Goal: Task Accomplishment & Management: Use online tool/utility

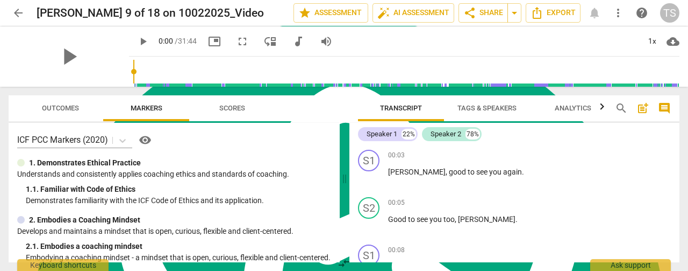
scroll to position [292, 0]
click at [422, 15] on span "auto_fix_high AI Assessment" at bounding box center [414, 12] width 72 height 13
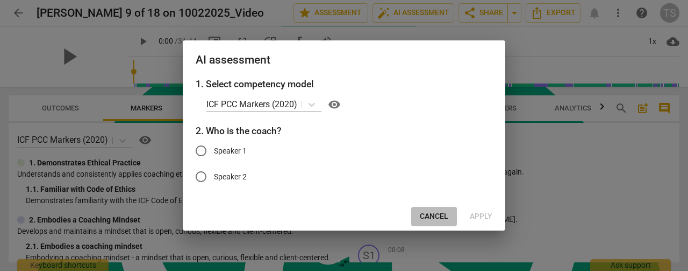
click at [431, 219] on span "Cancel" at bounding box center [434, 216] width 29 height 11
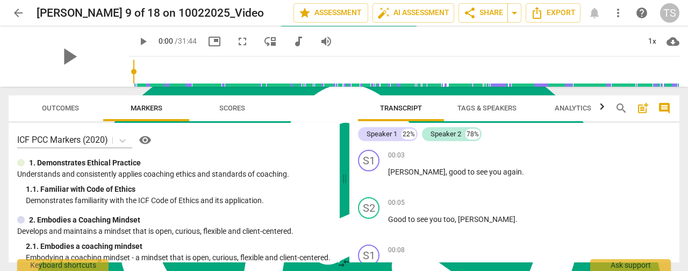
click at [480, 110] on span "Tags & Speakers" at bounding box center [487, 108] width 59 height 8
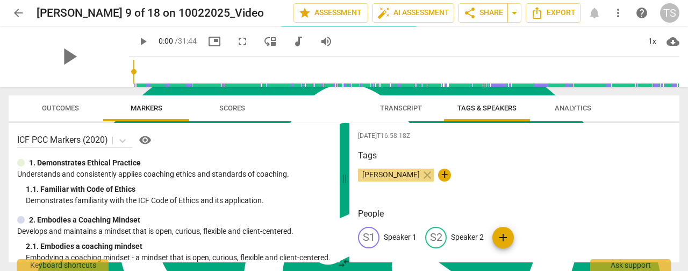
click at [411, 237] on p "Speaker 1" at bounding box center [400, 236] width 33 height 11
type textarea "Speaker 1"
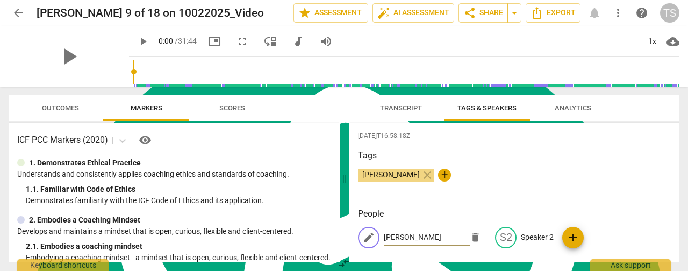
type input "[PERSON_NAME]"
click at [530, 238] on p "Speaker 2" at bounding box center [537, 236] width 33 height 11
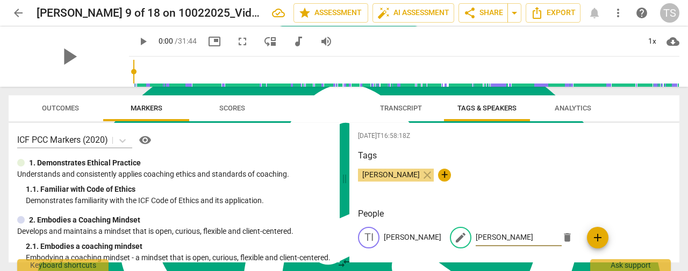
type input "[PERSON_NAME]"
click at [386, 110] on span "Transcript" at bounding box center [401, 108] width 42 height 8
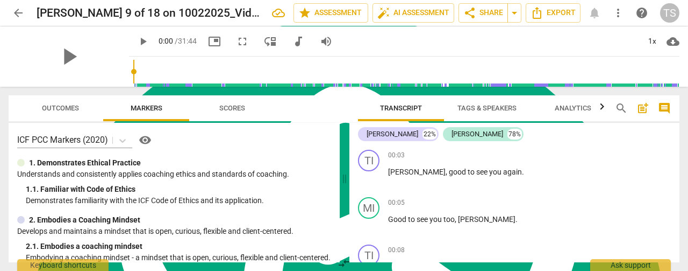
click at [401, 106] on span "Transcript" at bounding box center [401, 108] width 42 height 8
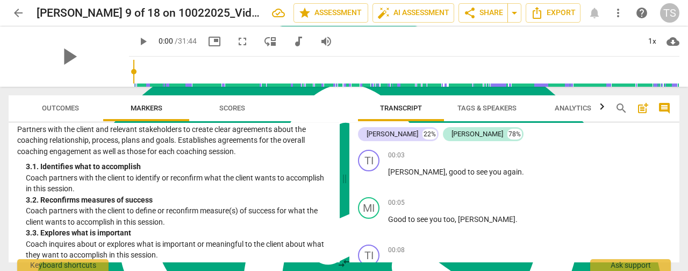
scroll to position [0, 0]
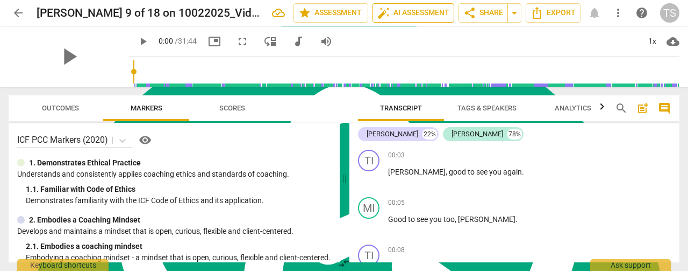
click at [421, 13] on span "auto_fix_high AI Assessment" at bounding box center [414, 12] width 72 height 13
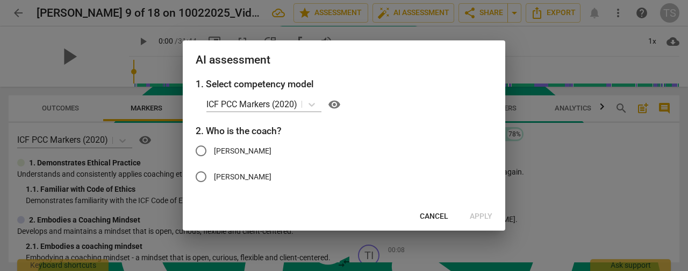
click at [210, 151] on input "[PERSON_NAME]" at bounding box center [201, 151] width 26 height 26
radio input "true"
click at [481, 219] on span "Apply" at bounding box center [481, 216] width 23 height 11
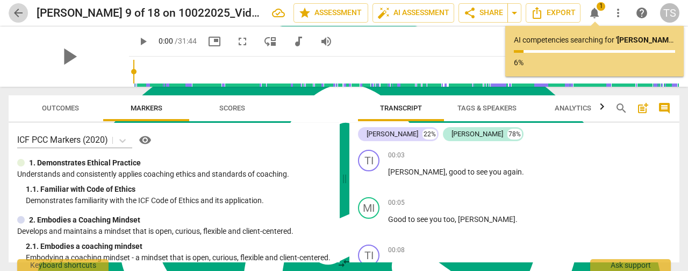
click at [13, 18] on span "arrow_back" at bounding box center [18, 12] width 13 height 13
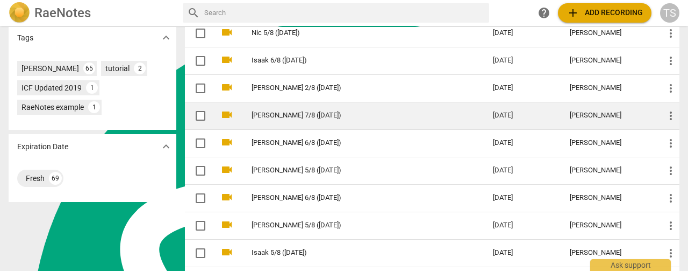
scroll to position [430, 0]
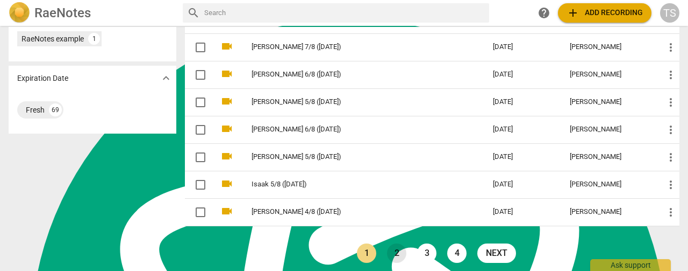
click at [395, 246] on link "2" at bounding box center [396, 252] width 19 height 19
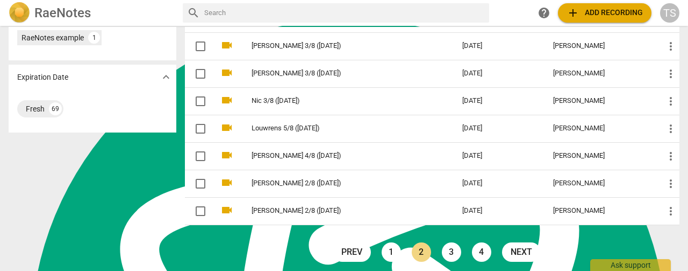
scroll to position [432, 0]
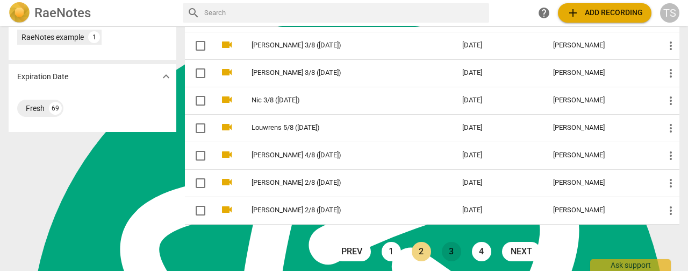
click at [448, 248] on link "3" at bounding box center [451, 251] width 19 height 19
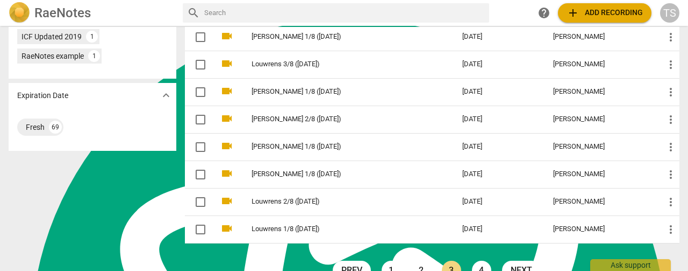
scroll to position [432, 0]
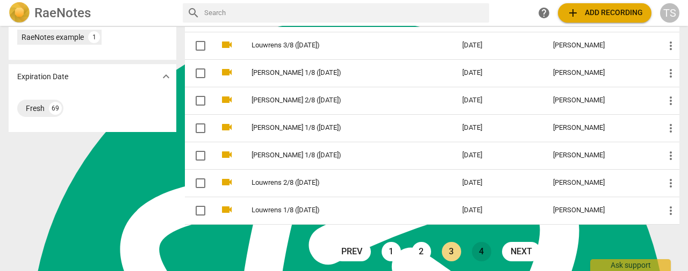
click at [482, 247] on link "4" at bounding box center [481, 251] width 19 height 19
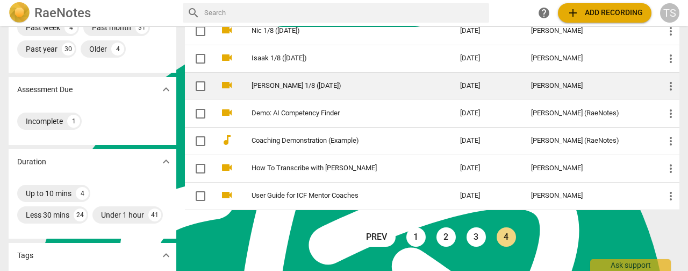
scroll to position [269, 0]
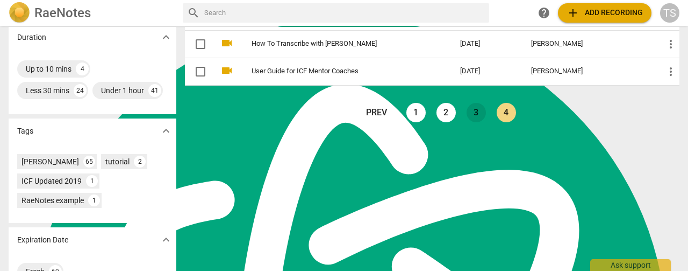
click at [467, 112] on link "3" at bounding box center [476, 112] width 19 height 19
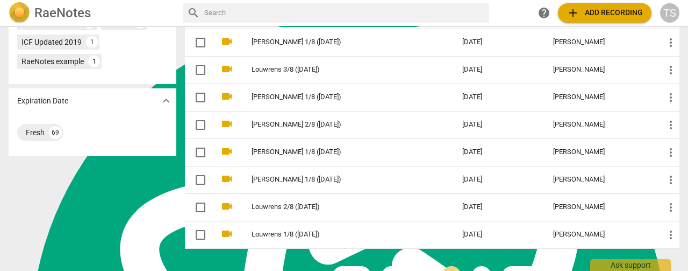
scroll to position [430, 0]
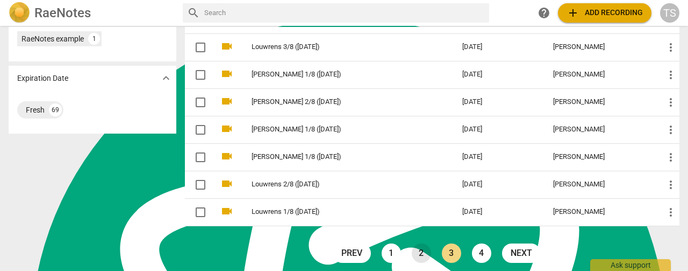
click at [422, 249] on link "2" at bounding box center [421, 252] width 19 height 19
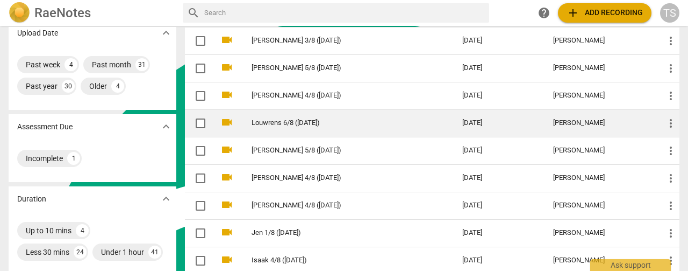
scroll to position [161, 0]
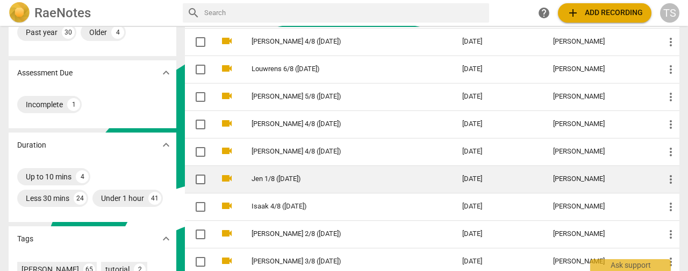
click at [307, 184] on td "Jen 1/8 ([DATE])" at bounding box center [346, 178] width 215 height 27
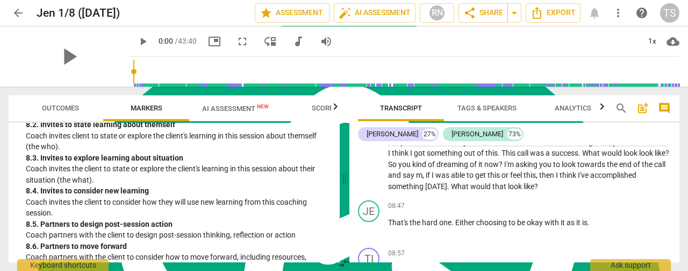
scroll to position [1398, 0]
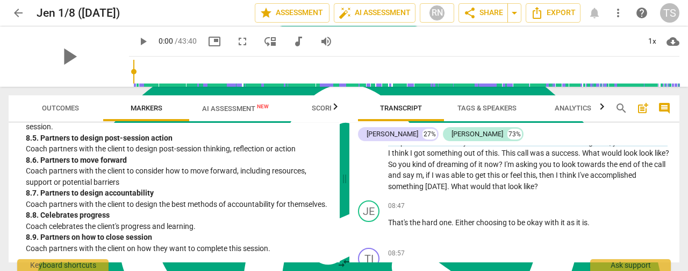
click at [246, 109] on span "AI Assessment New" at bounding box center [235, 108] width 67 height 8
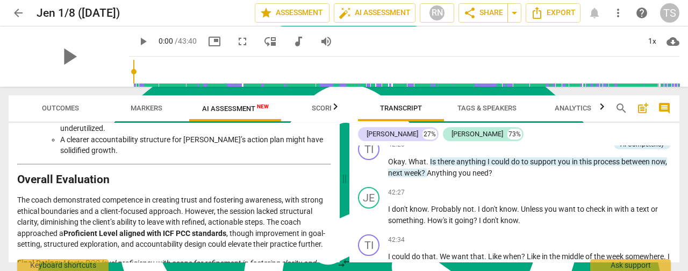
scroll to position [8577, 0]
